Goal: Transaction & Acquisition: Purchase product/service

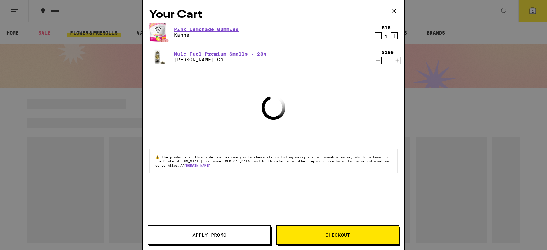
click at [397, 10] on icon at bounding box center [394, 11] width 10 height 10
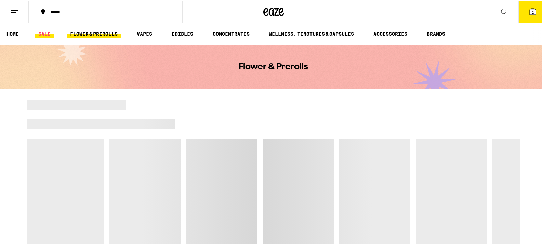
click at [39, 33] on link "SALE" at bounding box center [44, 33] width 19 height 8
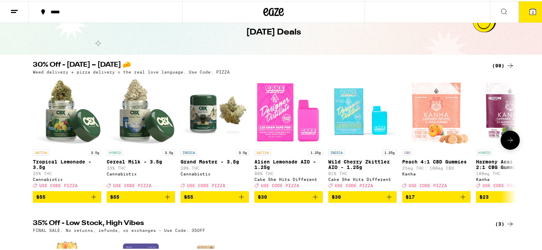
scroll to position [34, 0]
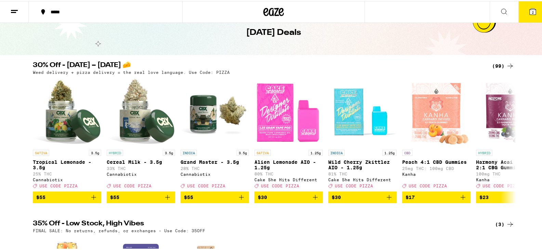
click at [494, 67] on div "(99)" at bounding box center [503, 65] width 22 height 8
